Goal: Transaction & Acquisition: Purchase product/service

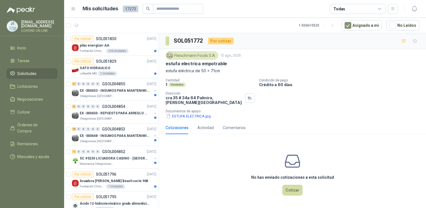
click at [189, 183] on div "No has enviado cotizaciones a esta solicitud Cotizar" at bounding box center [292, 174] width 267 height 71
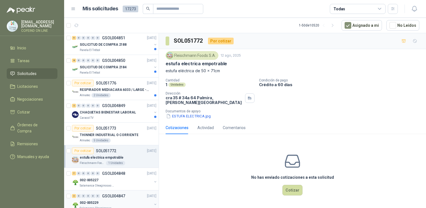
scroll to position [291, 0]
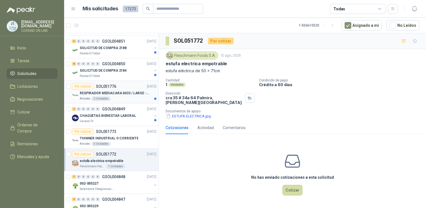
click at [133, 98] on div "Almatec 2 Unidades" at bounding box center [118, 98] width 77 height 4
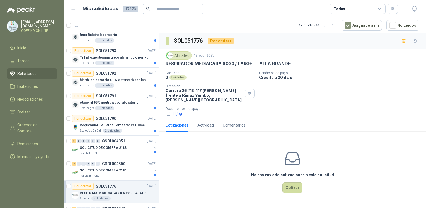
scroll to position [165, 0]
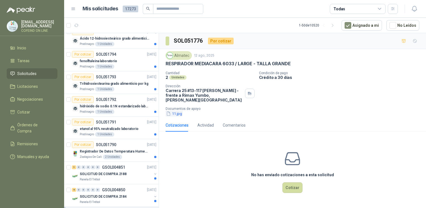
click at [171, 111] on icon "button" at bounding box center [168, 113] width 5 height 5
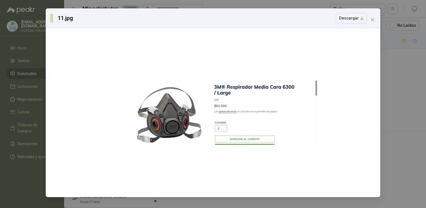
click at [387, 89] on div "11.jpg Descargar" at bounding box center [213, 104] width 426 height 208
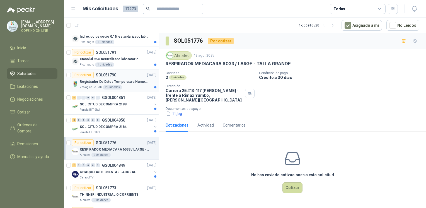
scroll to position [236, 0]
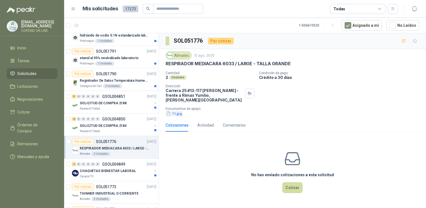
click at [178, 111] on button "11.jpg" at bounding box center [174, 114] width 17 height 6
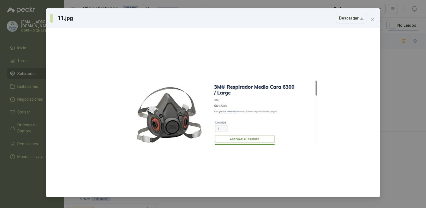
click at [393, 111] on div "11.jpg Descargar" at bounding box center [213, 104] width 426 height 208
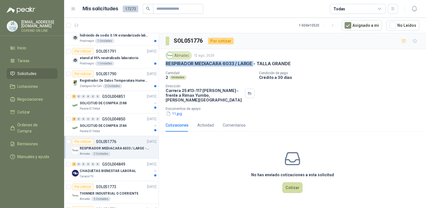
drag, startPoint x: 166, startPoint y: 64, endPoint x: 254, endPoint y: 61, distance: 88.1
click at [254, 61] on p "RESPIRADOR MEDIACARA 6033 / LARGE - TALLA GRANDE" at bounding box center [228, 64] width 125 height 6
copy p "RESPIRADOR MEDIACARA 6033 / LARGE"
click at [97, 78] on p "Registrador De Datos Temperatura Humedad Usb 32.000 Registro" at bounding box center [114, 80] width 69 height 5
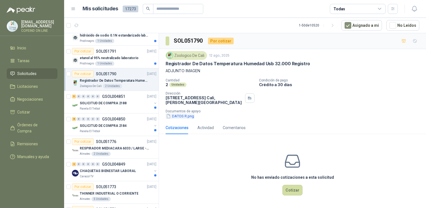
click at [185, 115] on button "DATOS R.png" at bounding box center [180, 116] width 29 height 6
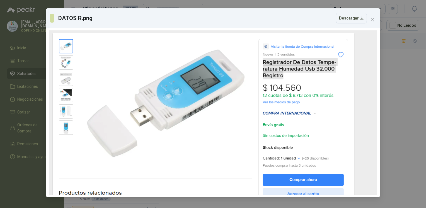
click at [411, 111] on div "DATOS R.png Descargar" at bounding box center [213, 104] width 426 height 208
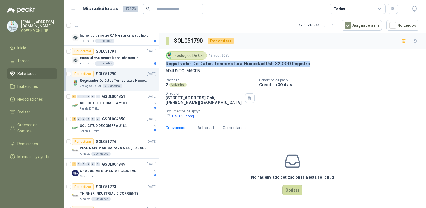
drag, startPoint x: 304, startPoint y: 61, endPoint x: 164, endPoint y: 64, distance: 140.2
click at [164, 64] on div "Zoologico De Cali [DATE] Registrador De Datos Temperatura Humedad Usb 32.000 Re…" at bounding box center [292, 85] width 267 height 72
copy p "Registrador De Datos Temperatura Humedad Usb 32.000 Registro"
click at [188, 116] on button "DATOS R.png" at bounding box center [180, 116] width 29 height 6
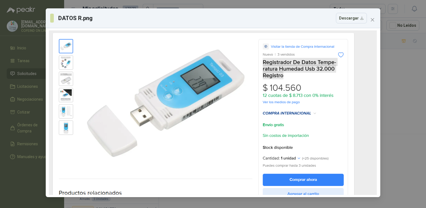
click at [399, 96] on div "DATOS R.png Descargar" at bounding box center [213, 104] width 426 height 208
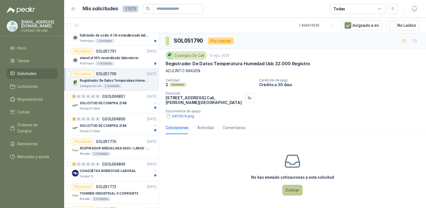
click at [288, 191] on button "Cotizar" at bounding box center [292, 190] width 20 height 11
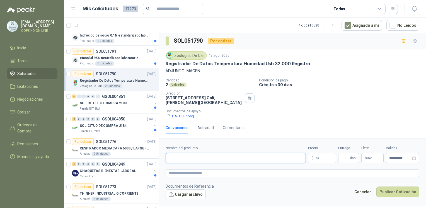
click at [188, 155] on input "Nombre del producto" at bounding box center [236, 158] width 140 height 10
paste input "**********"
type input "**********"
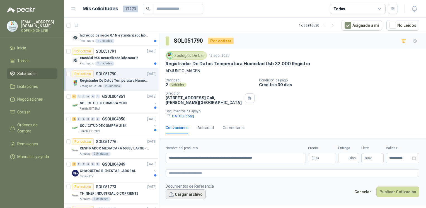
click at [186, 195] on button "Cargar archivo" at bounding box center [186, 194] width 40 height 10
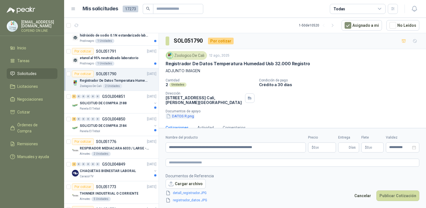
click at [178, 116] on button "DATOS R.png" at bounding box center [180, 116] width 29 height 6
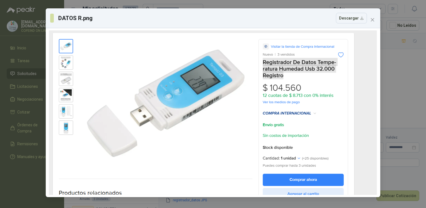
click at [406, 118] on div "DATOS R.png Descargar" at bounding box center [213, 104] width 426 height 208
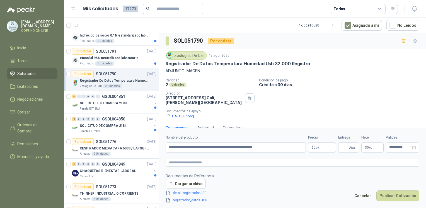
click at [320, 144] on body "[EMAIL_ADDRESS][DOMAIN_NAME] COFEIND ON LINE Inicio Tareas Solicitudes Licitaci…" at bounding box center [213, 104] width 426 height 208
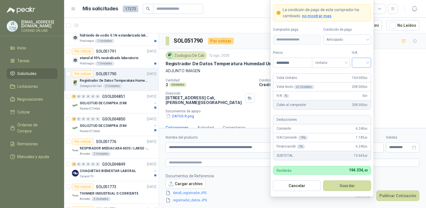
type input "*********"
click at [365, 59] on input "search" at bounding box center [361, 62] width 13 height 8
click at [361, 90] on div "0%" at bounding box center [361, 92] width 10 height 6
click at [340, 182] on button "Guardar" at bounding box center [347, 185] width 48 height 11
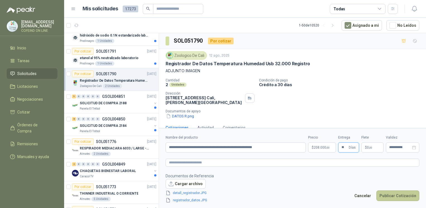
type input "**"
click at [410, 197] on button "Publicar Cotización" at bounding box center [397, 195] width 43 height 11
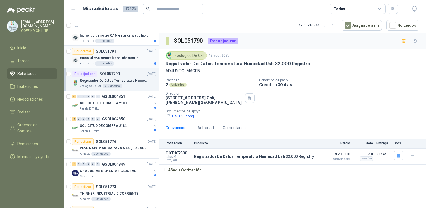
click at [132, 63] on div "Prodinagro 1 Unidades" at bounding box center [118, 63] width 77 height 4
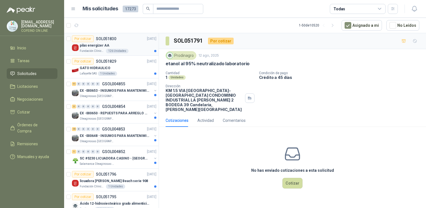
click at [92, 48] on p "pilas energizer AA" at bounding box center [95, 45] width 30 height 5
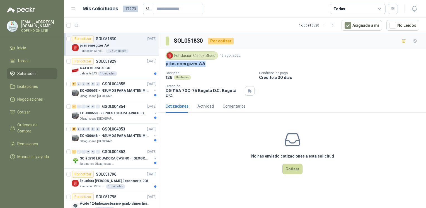
drag, startPoint x: 206, startPoint y: 67, endPoint x: 165, endPoint y: 63, distance: 41.2
click at [166, 63] on div "Fundación Clínica Shaio [DATE] pilas energizer AA Cantidad 126 Unidades Condici…" at bounding box center [293, 74] width 254 height 46
copy p "pilas energizer AA"
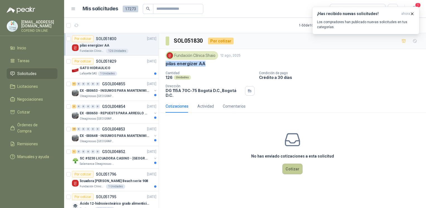
click at [286, 165] on button "Cotizar" at bounding box center [292, 169] width 20 height 11
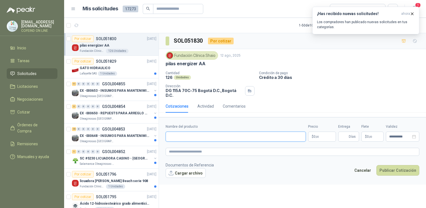
click at [213, 135] on input "Nombre del producto" at bounding box center [236, 137] width 140 height 10
paste input "**********"
drag, startPoint x: 252, startPoint y: 134, endPoint x: 153, endPoint y: 131, distance: 99.3
click at [153, 131] on div "Por cotizar SOL051830 [DATE] pilas energizer AA Fundación Clínica Shaio 126 Uni…" at bounding box center [245, 121] width 362 height 177
paste input "****"
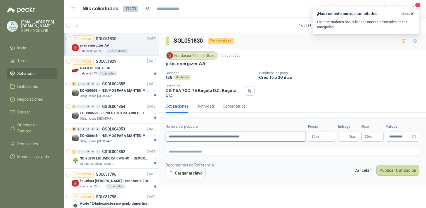
type input "**********"
drag, startPoint x: 173, startPoint y: 90, endPoint x: 195, endPoint y: 92, distance: 21.9
click at [195, 92] on div "Fundación Clínica Shaio [DATE] pilas energizer AA Cantidad 126 Unidades Condici…" at bounding box center [292, 74] width 267 height 51
copy p "DG 115A 70C-75"
click at [177, 169] on button "Cargar archivo" at bounding box center [186, 173] width 40 height 10
